Goal: Complete application form

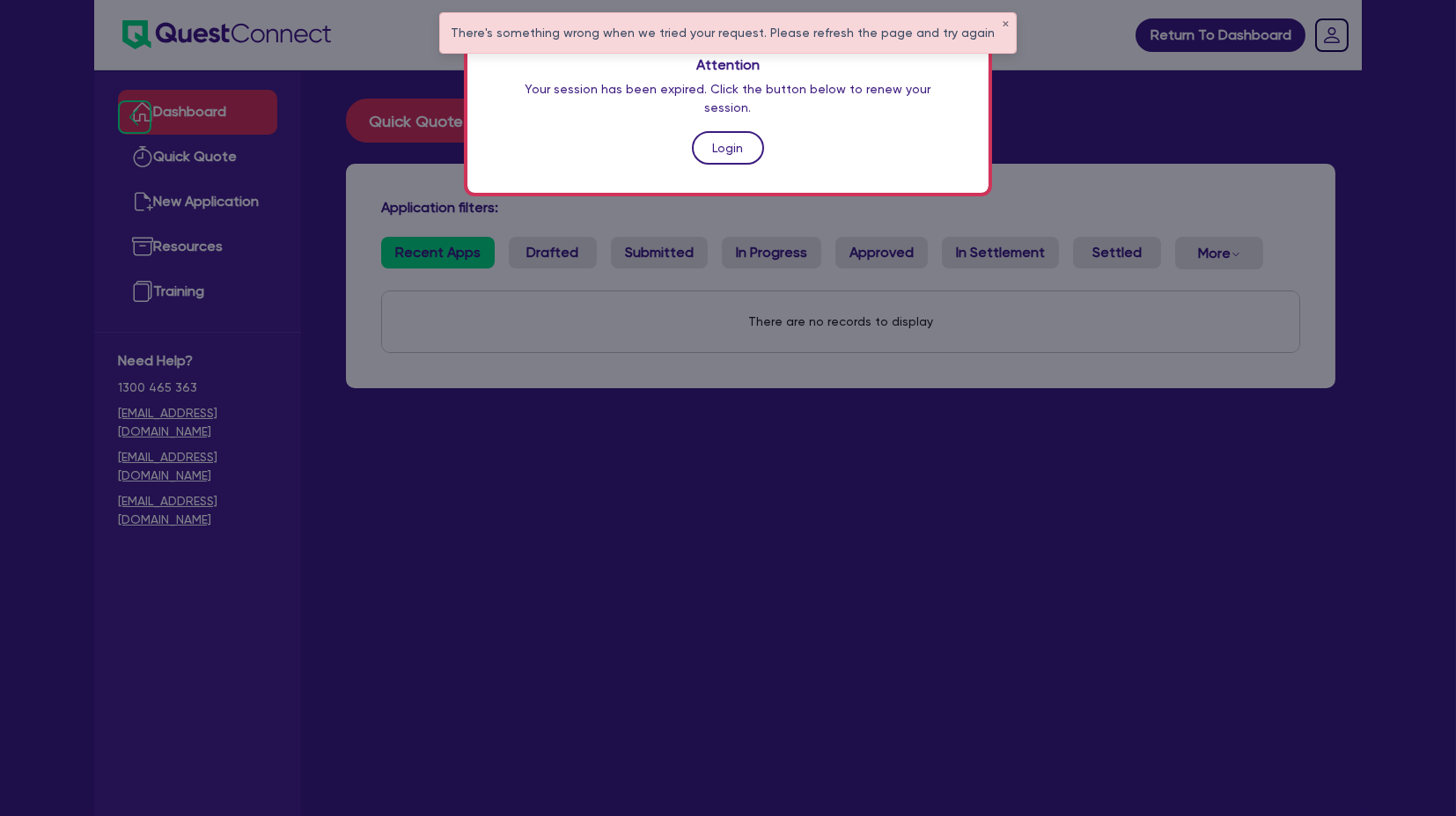
click at [734, 132] on link "Login" at bounding box center [727, 148] width 72 height 34
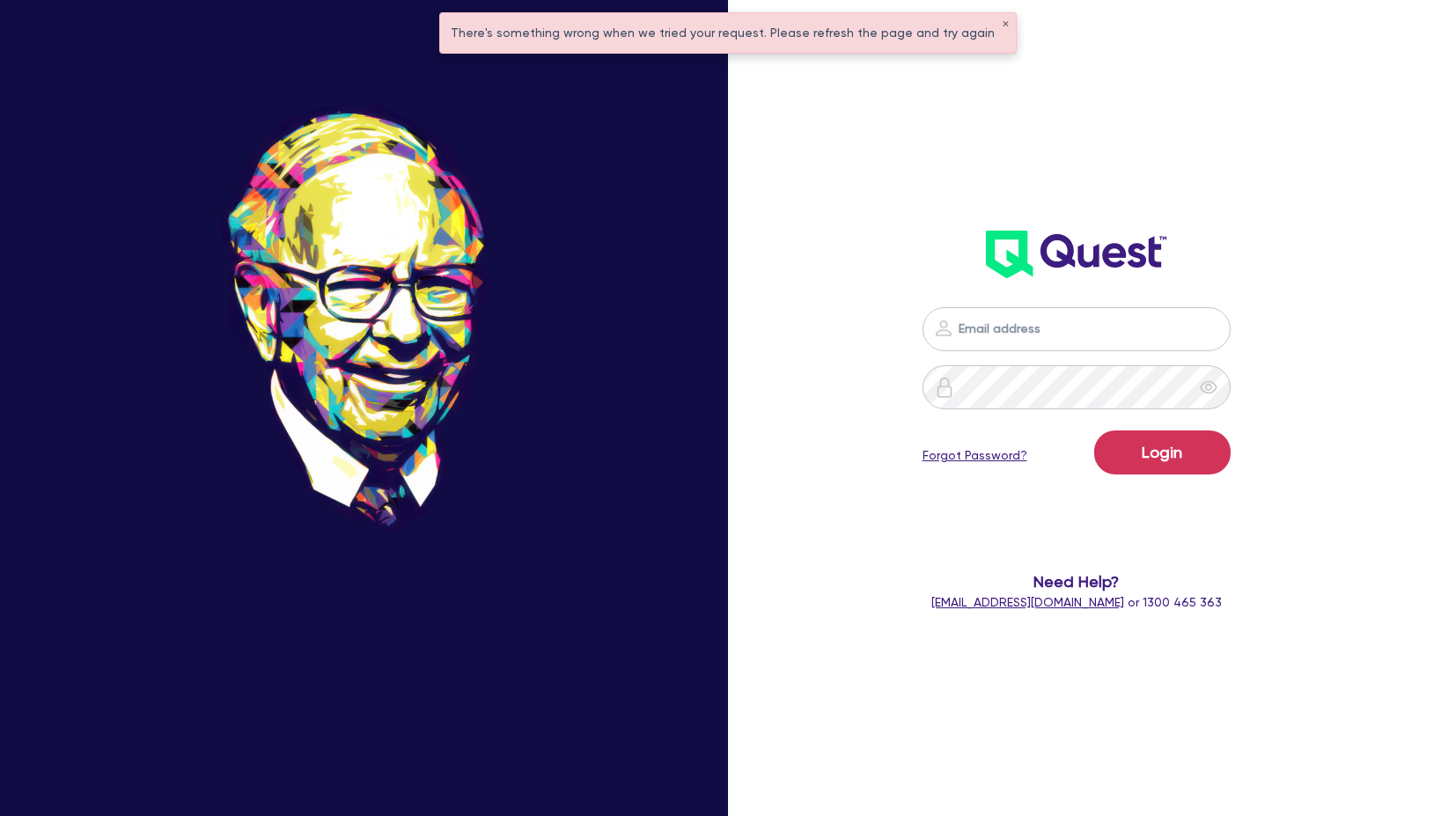
click at [1041, 353] on form "Login Forgot Password? Need Help? [EMAIL_ADDRESS][DOMAIN_NAME] or 1300 465 363" at bounding box center [1075, 459] width 382 height 304
click at [1027, 333] on input "email" at bounding box center [1076, 329] width 308 height 44
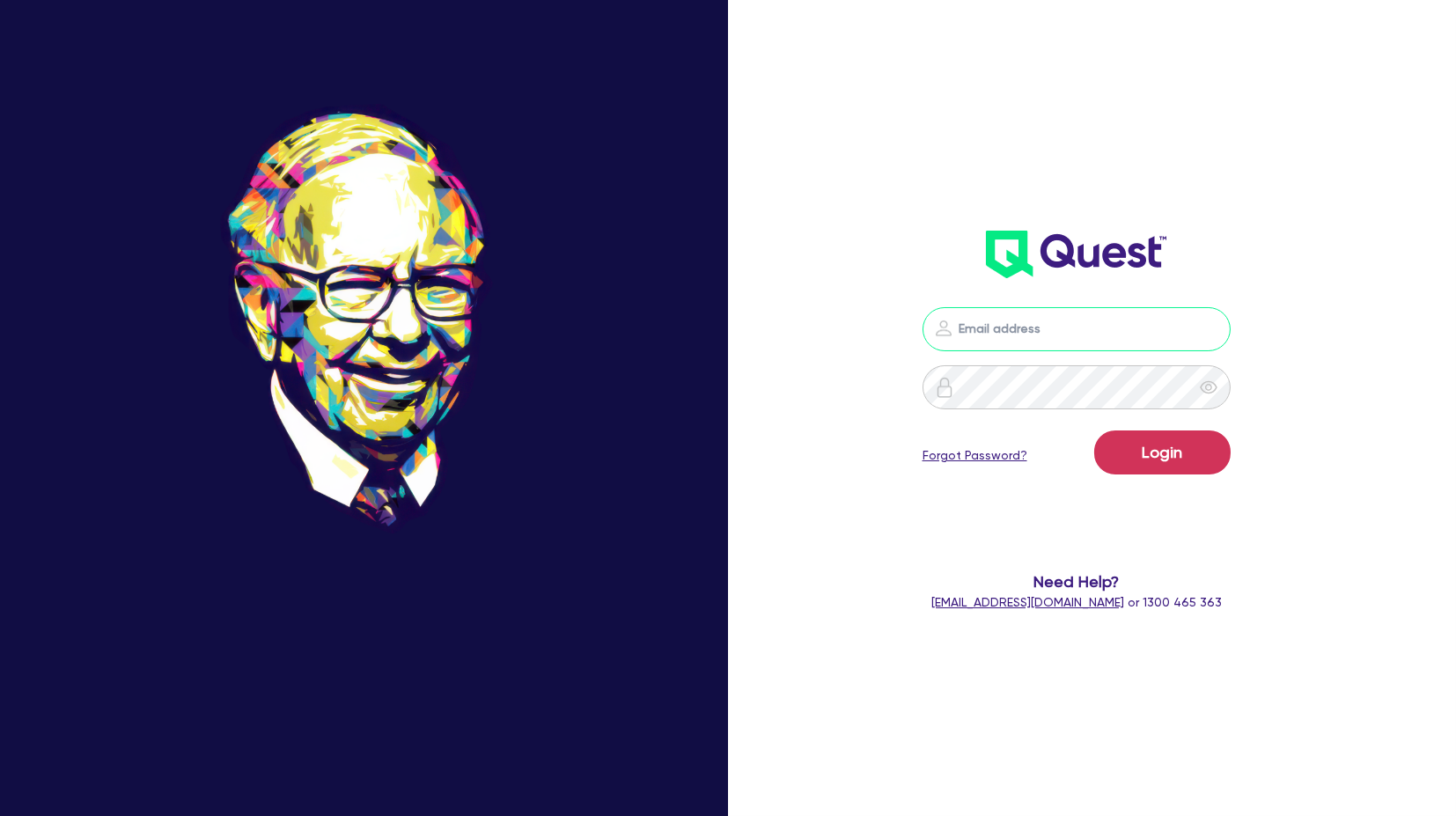
type input "[PERSON_NAME][EMAIL_ADDRESS][PERSON_NAME][DOMAIN_NAME]"
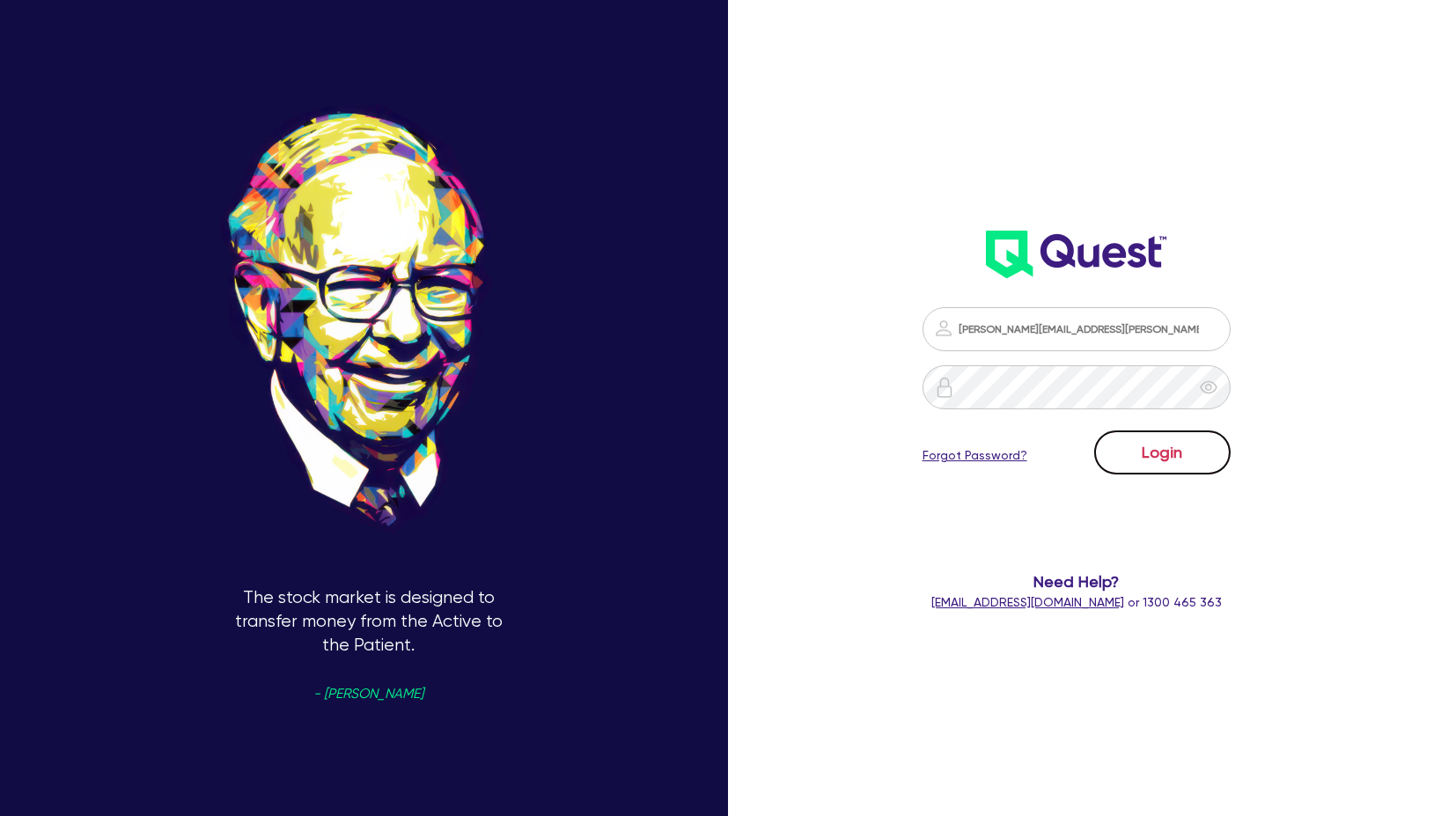
click at [1154, 467] on button "Login" at bounding box center [1162, 452] width 136 height 44
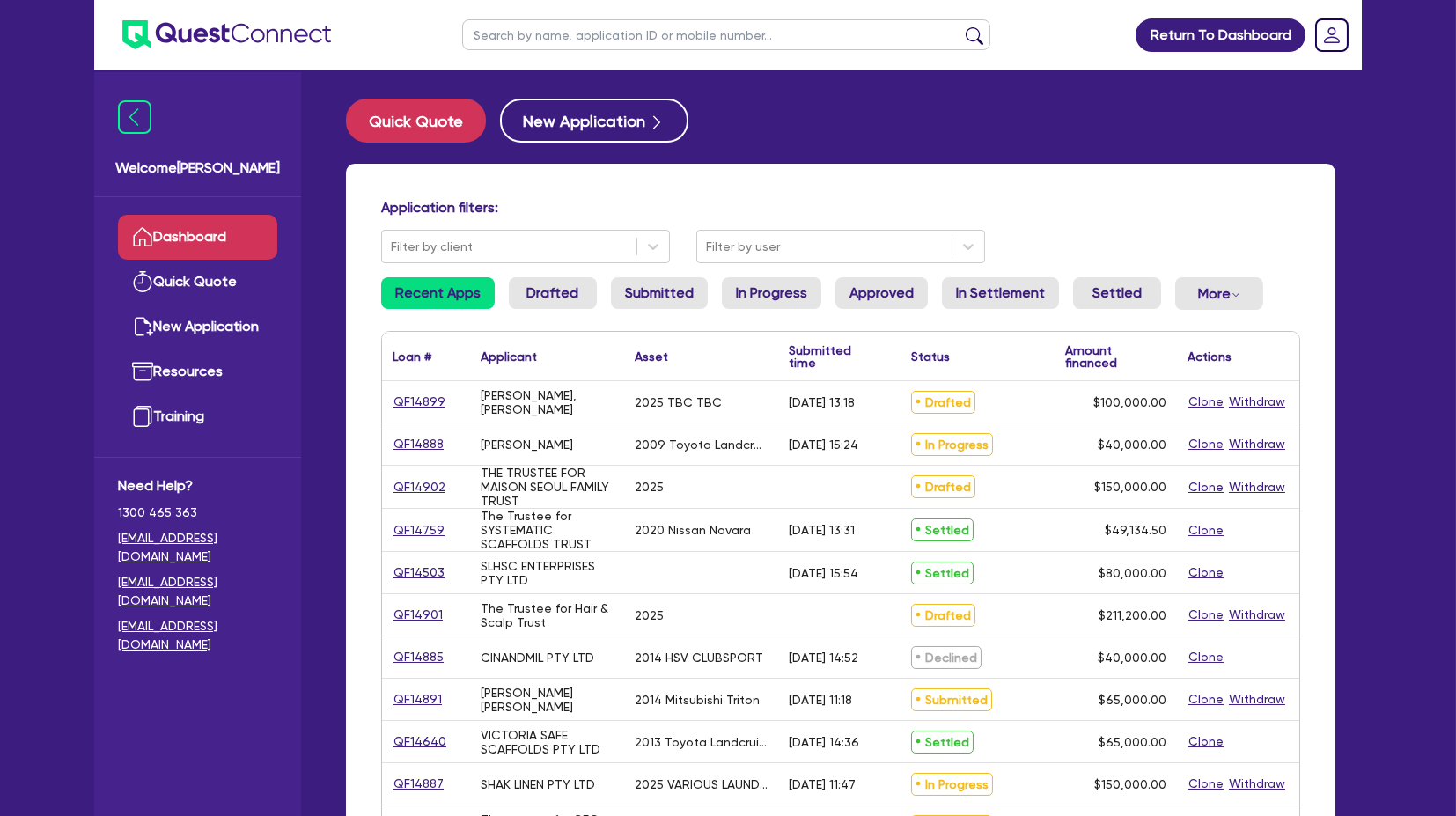
click at [598, 37] on input "text" at bounding box center [726, 35] width 528 height 31
click at [960, 26] on button "submit" at bounding box center [974, 38] width 28 height 24
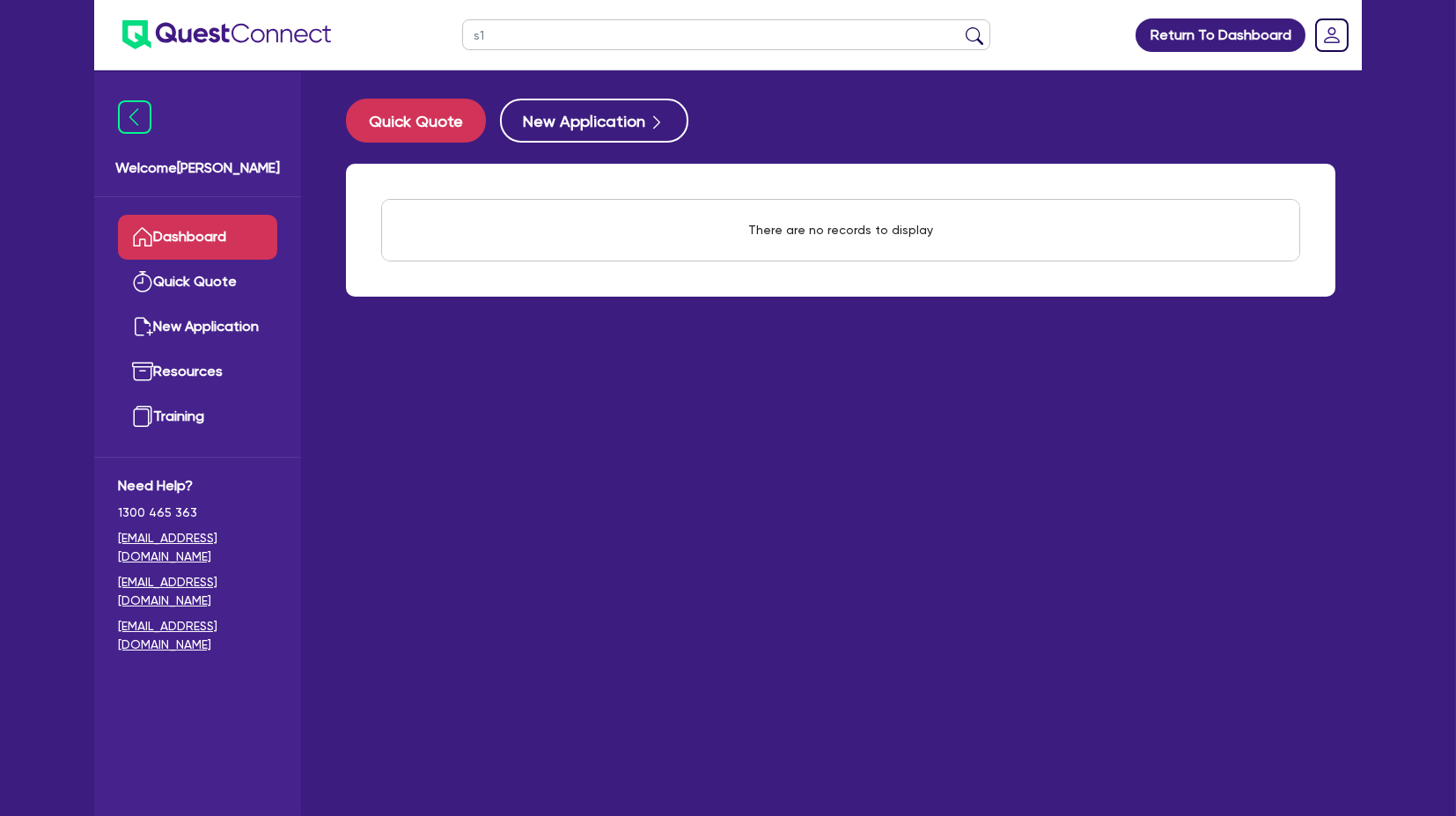
type input "s"
type input "sm14"
click at [960, 26] on button "submit" at bounding box center [974, 38] width 28 height 24
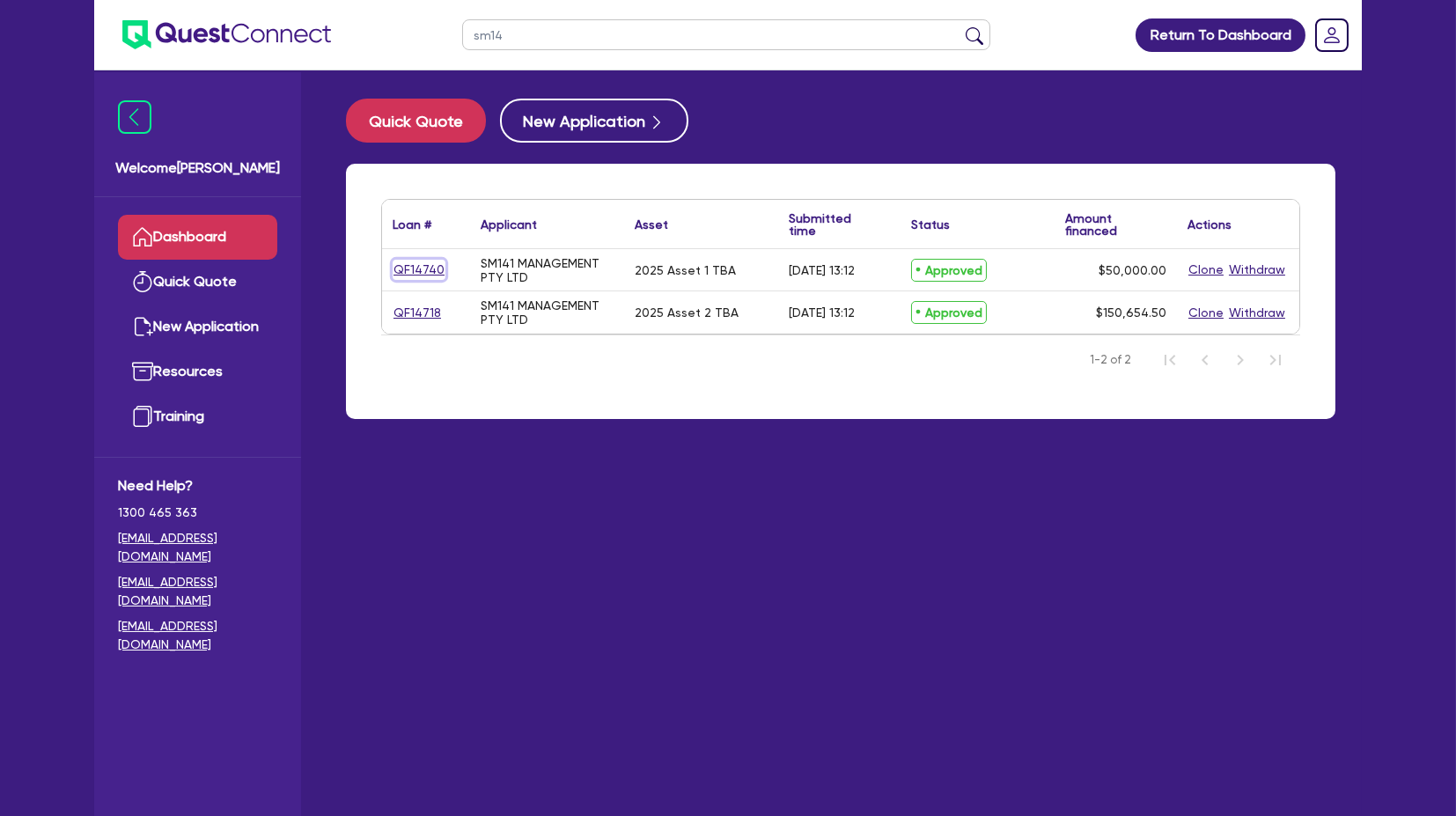
click at [418, 261] on link "QF14740" at bounding box center [419, 270] width 53 height 21
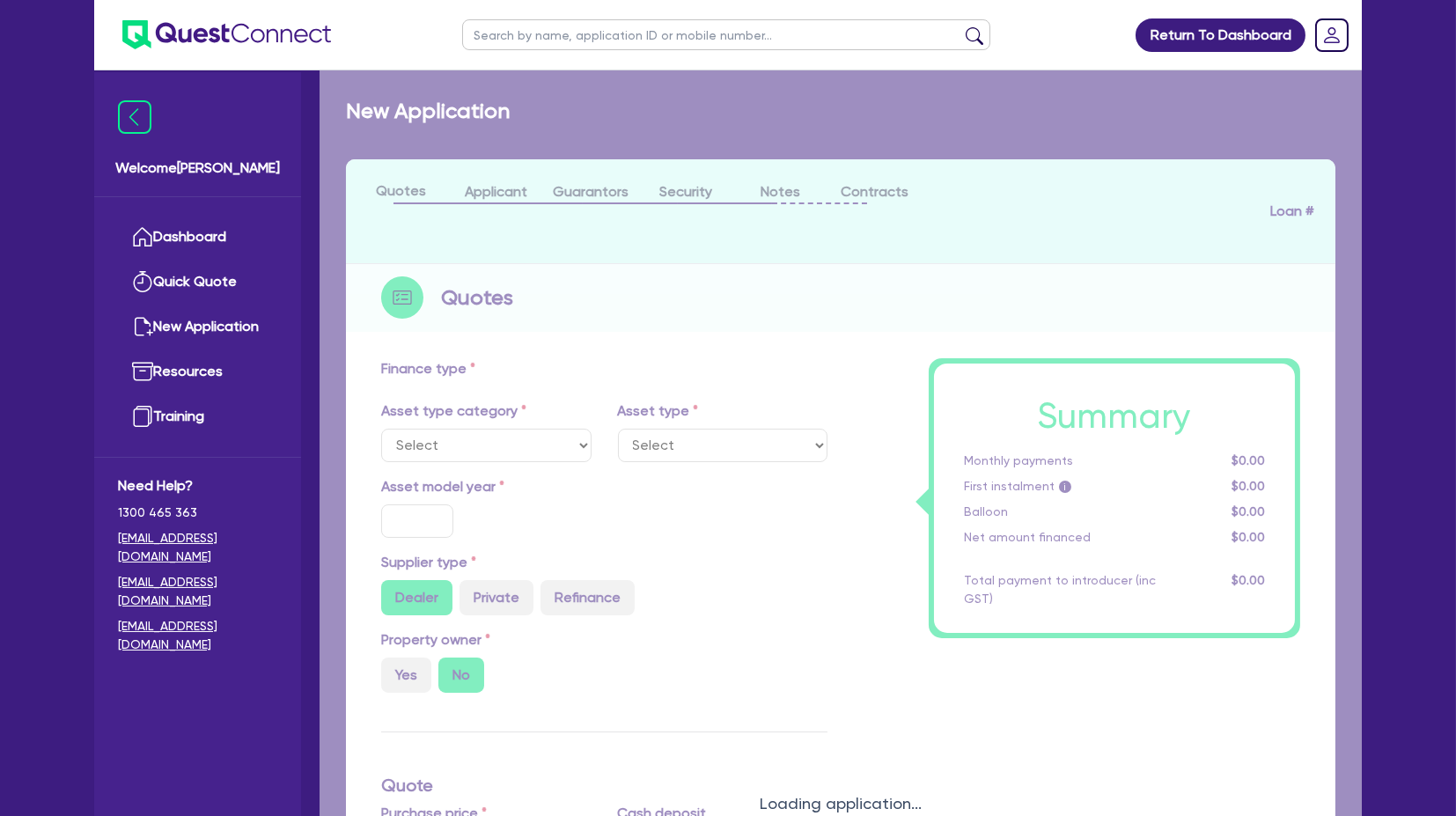
select select "CARS_AND_LIGHT_TRUCKS"
type input "2025"
radio input "false"
radio input "true"
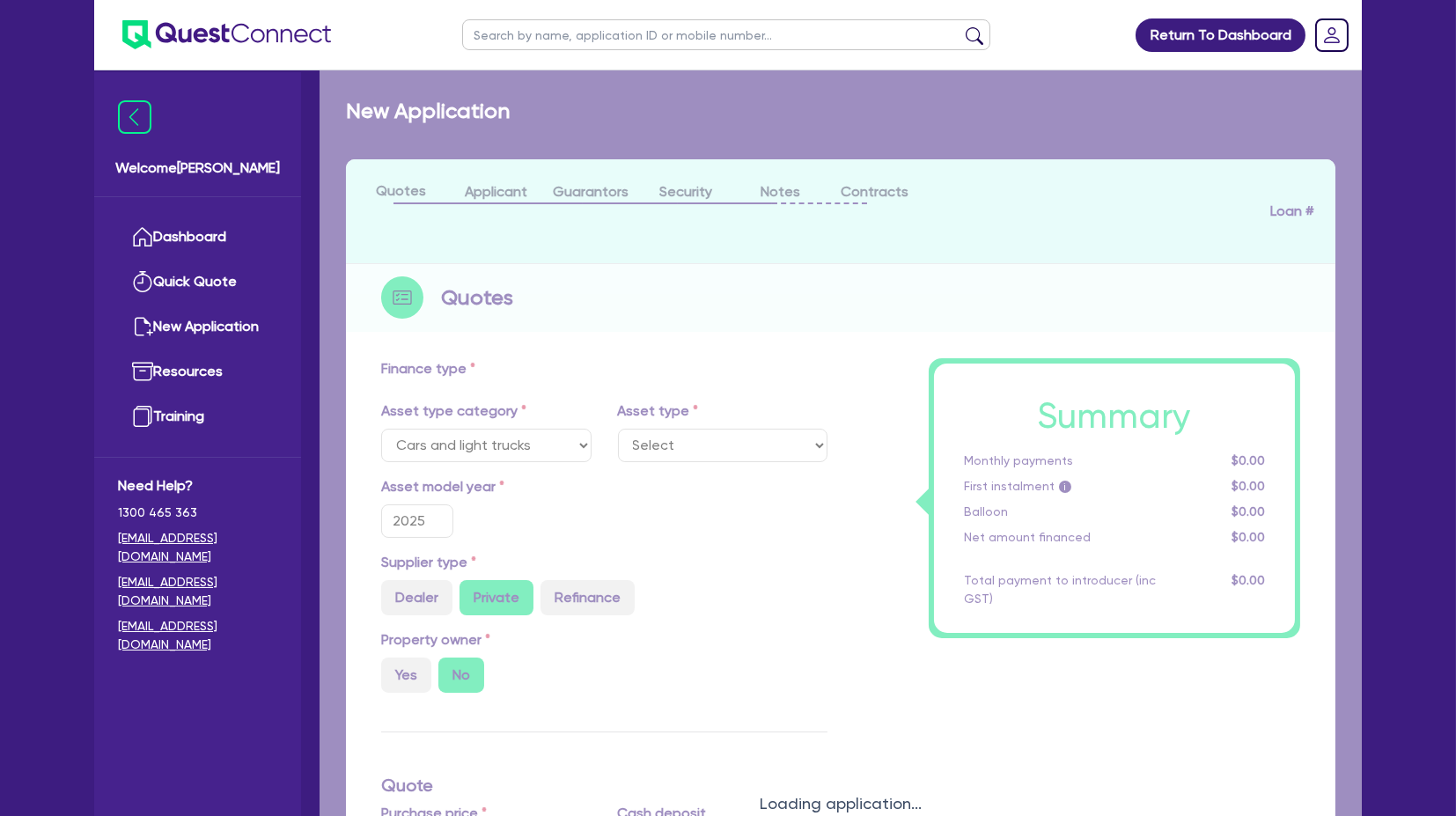
type input "50,000"
type input "3"
type input "1,500"
type input "17.95"
select select "PASSENGER_VEHICLES"
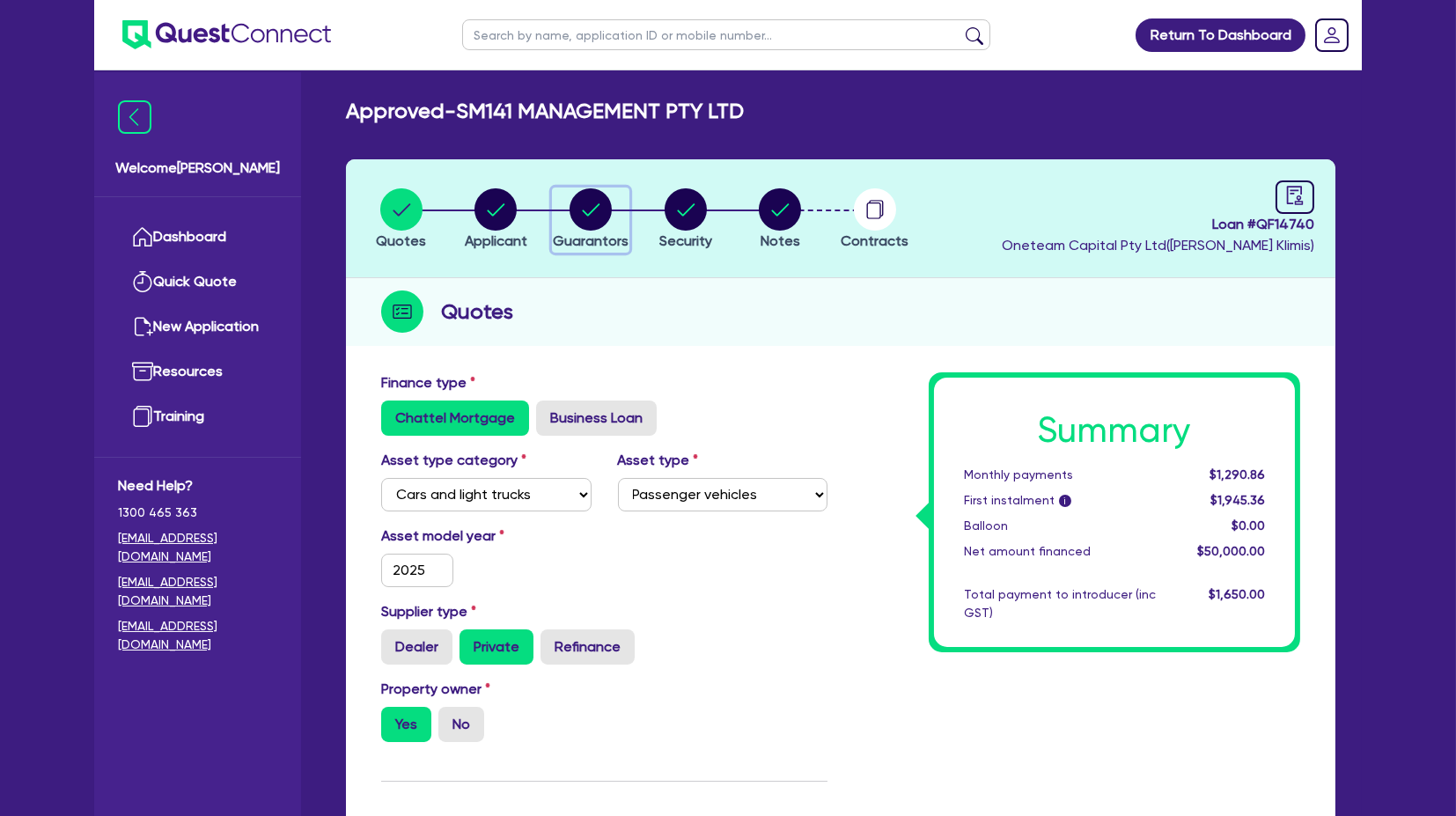
click at [572, 209] on circle "button" at bounding box center [590, 209] width 42 height 42
select select "MR"
select select "VIC"
select select "MARRIED"
select select "PROPERTY"
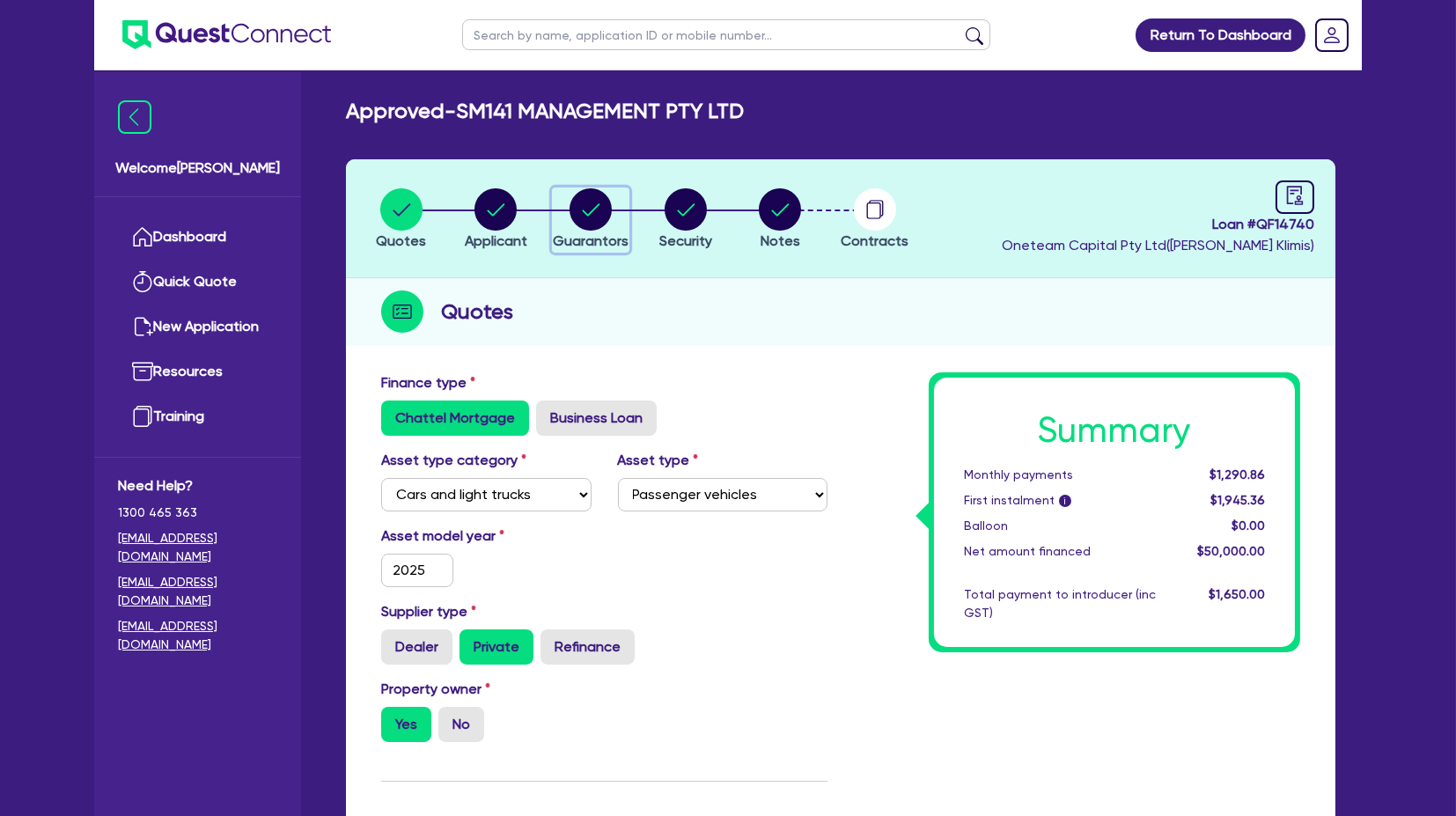
select select "INVESTMENT_PROPERTY"
select select "VEHICLE"
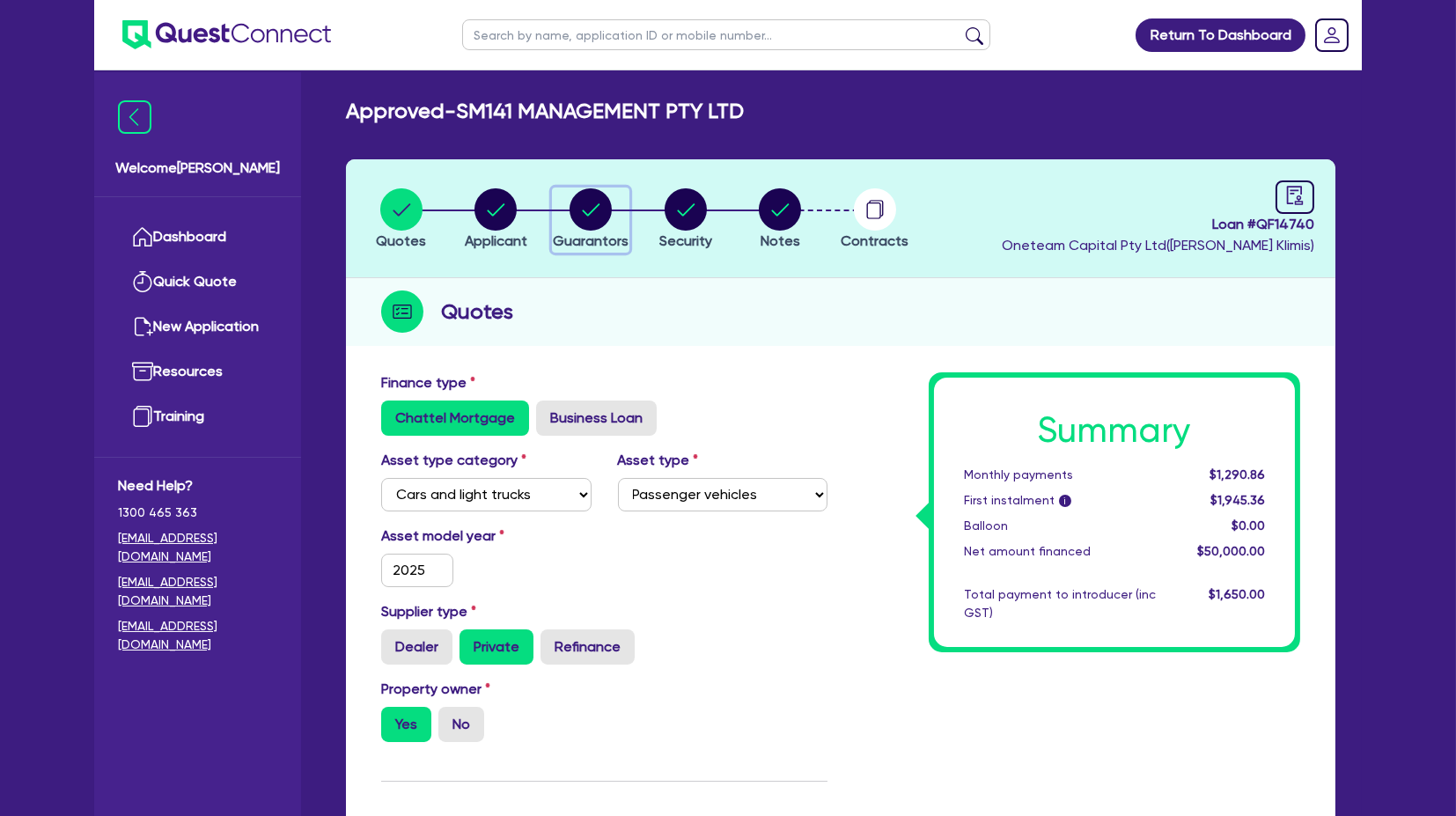
select select "CASH"
select select "VEHICLE"
select select "VEHICLE_LOAN"
select select "CREDIT_CARD"
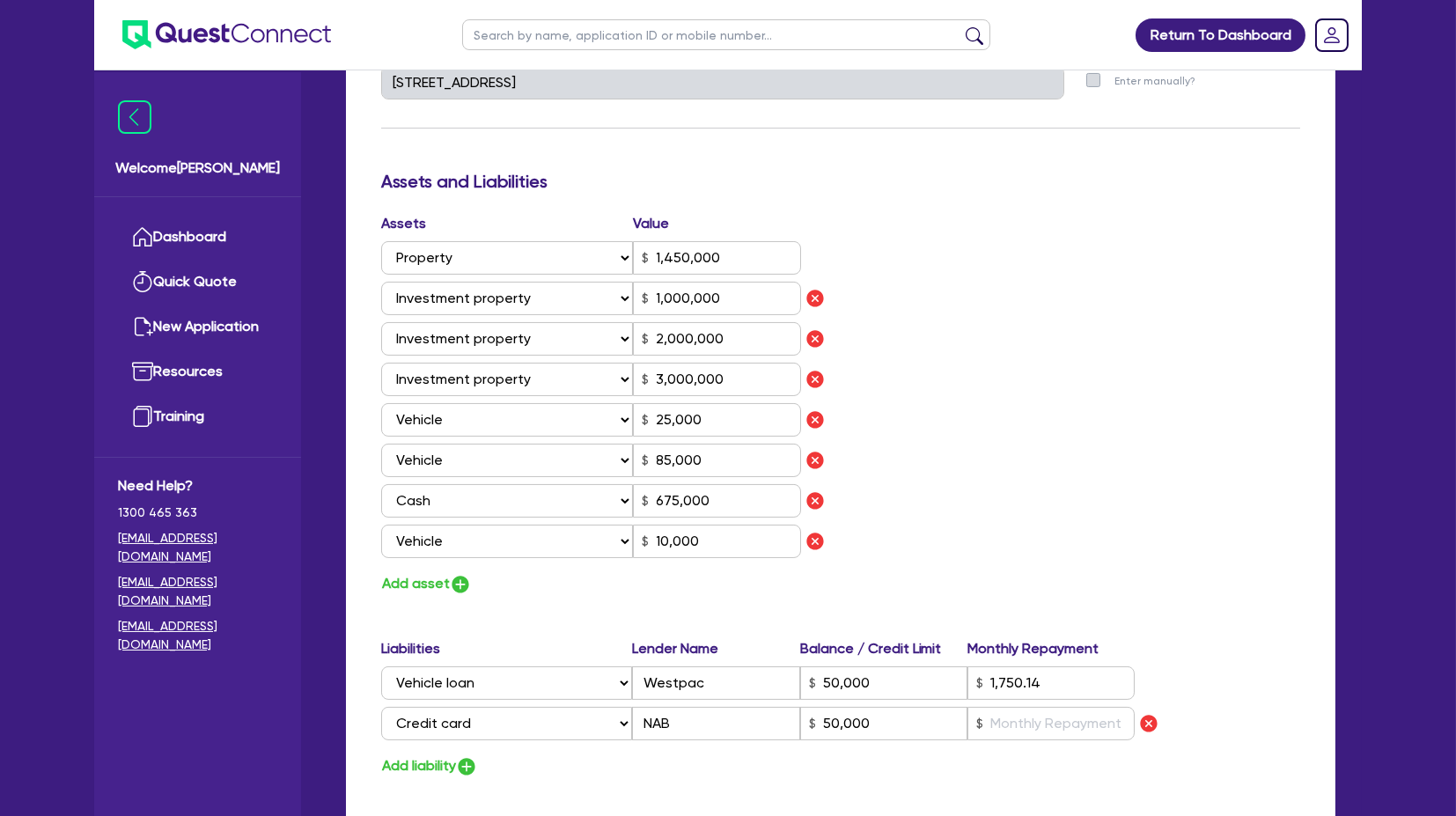
scroll to position [947, 0]
